Goal: Navigation & Orientation: Find specific page/section

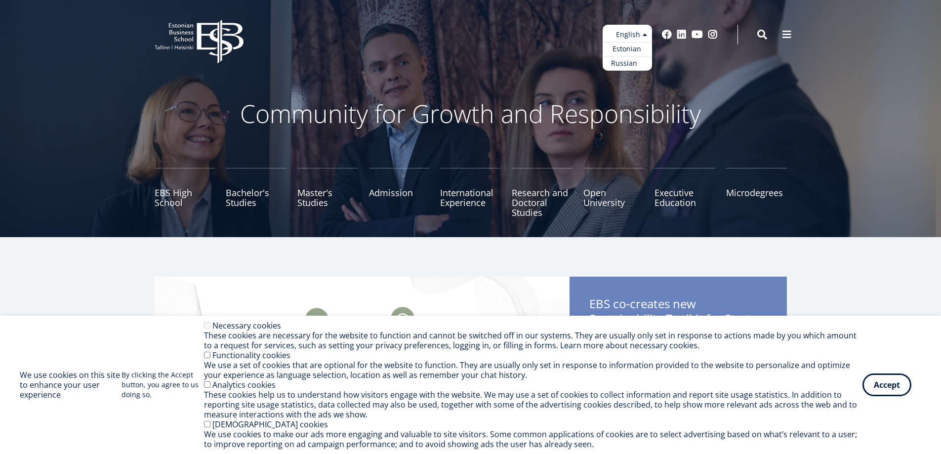
click at [629, 64] on link "Russian" at bounding box center [627, 63] width 49 height 14
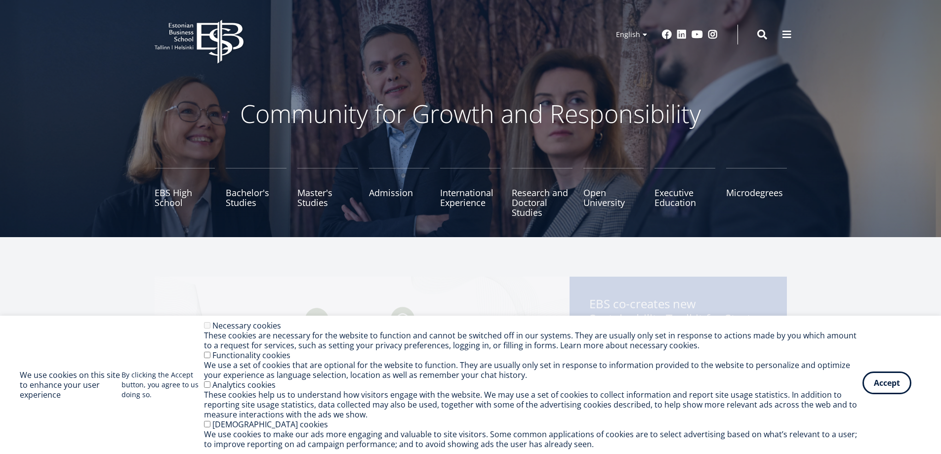
click at [890, 382] on button "Accept" at bounding box center [887, 382] width 49 height 23
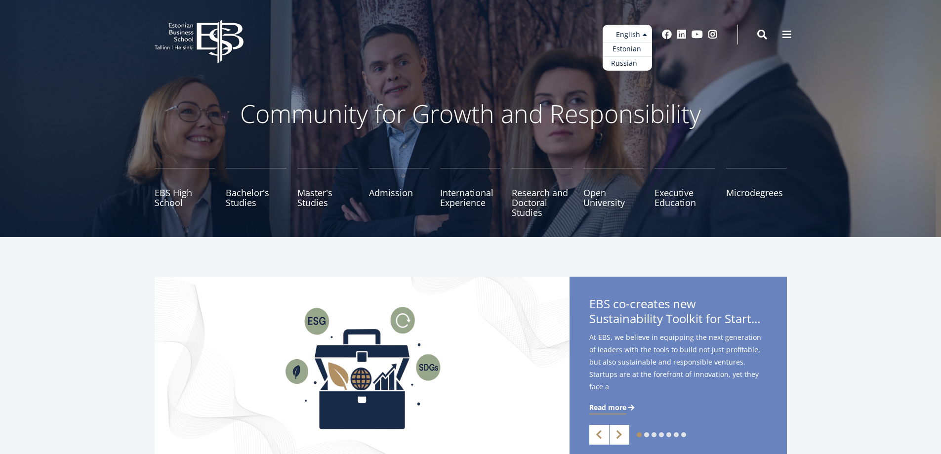
click at [624, 63] on link "Russian" at bounding box center [627, 63] width 49 height 14
click at [470, 197] on link "International Experience" at bounding box center [470, 192] width 61 height 49
